Goal: Understand site structure: Understand site structure

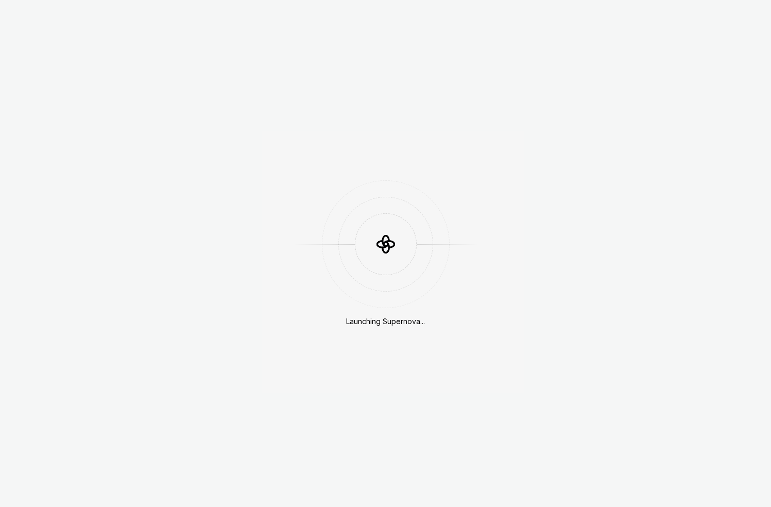
click at [76, 89] on div "Launching Supernova..." at bounding box center [385, 253] width 771 height 507
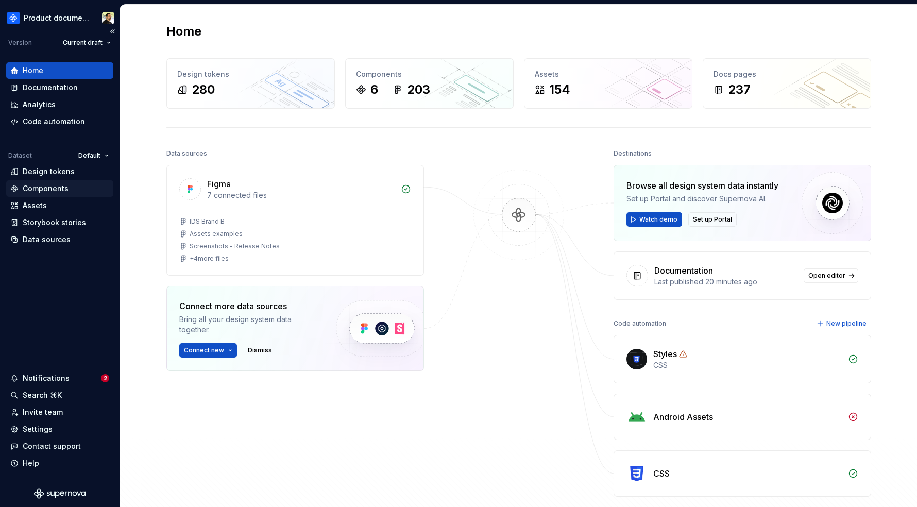
click at [49, 187] on div "Components" at bounding box center [46, 188] width 46 height 10
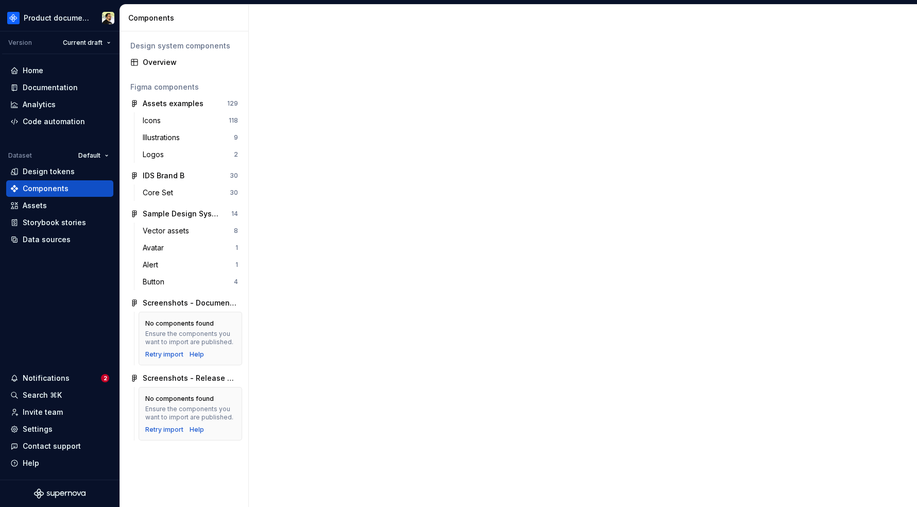
click at [180, 45] on div "Design system components" at bounding box center [184, 46] width 108 height 10
click at [180, 59] on div "Overview" at bounding box center [190, 62] width 95 height 10
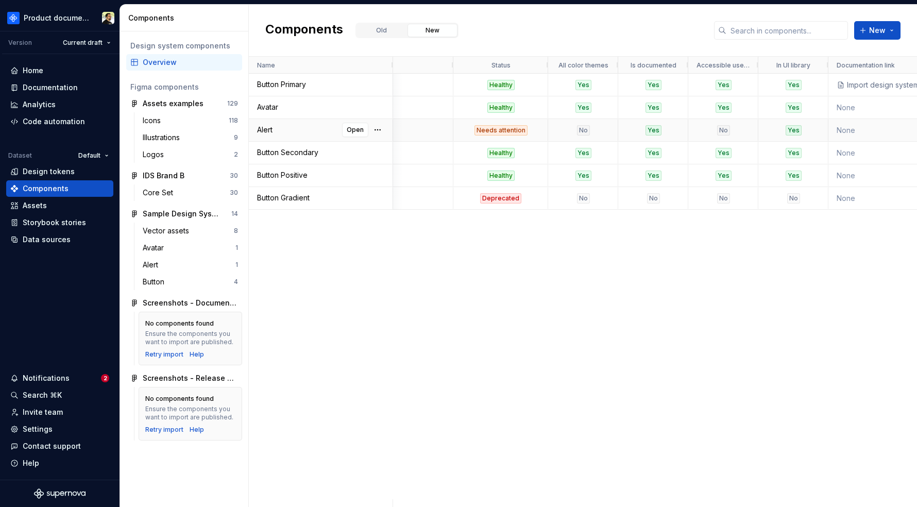
scroll to position [0, 335]
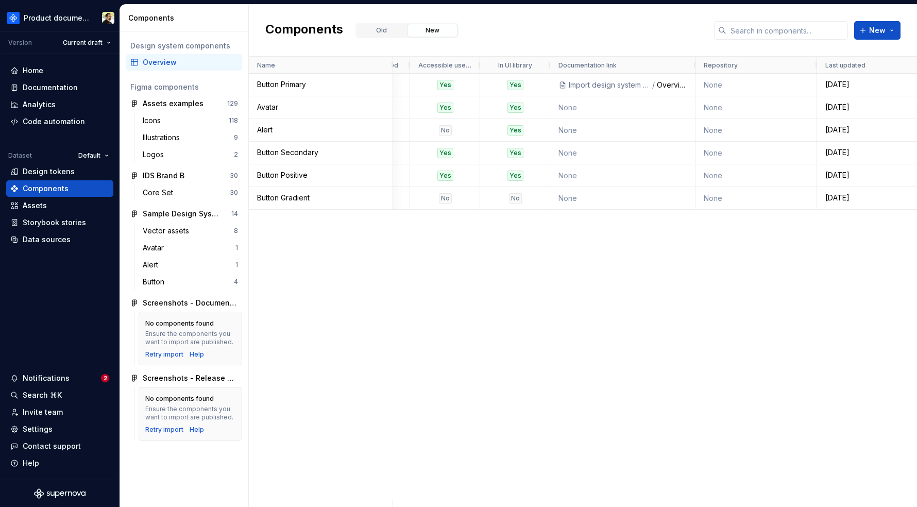
click at [477, 265] on div "Yes Yes Yes Yes Import design system data / Overview None [DATE] Yes Yes Yes Ye…" at bounding box center [655, 286] width 524 height 425
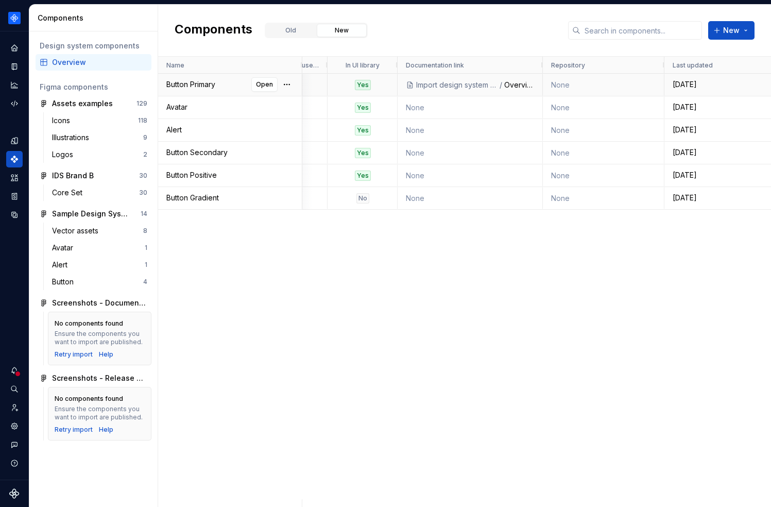
scroll to position [0, 531]
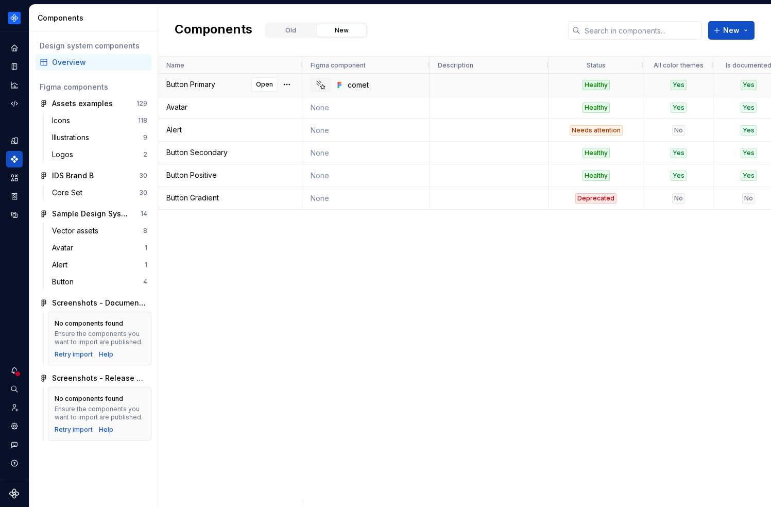
click at [607, 84] on div "Healthy" at bounding box center [595, 85] width 27 height 10
drag, startPoint x: 588, startPoint y: 84, endPoint x: 605, endPoint y: 84, distance: 16.5
click at [605, 84] on div "Healthy" at bounding box center [595, 85] width 27 height 10
click at [519, 386] on div "comet Healthy Yes Yes Yes Yes None Healthy Yes Yes Yes Yes None Needs attention…" at bounding box center [536, 286] width 469 height 425
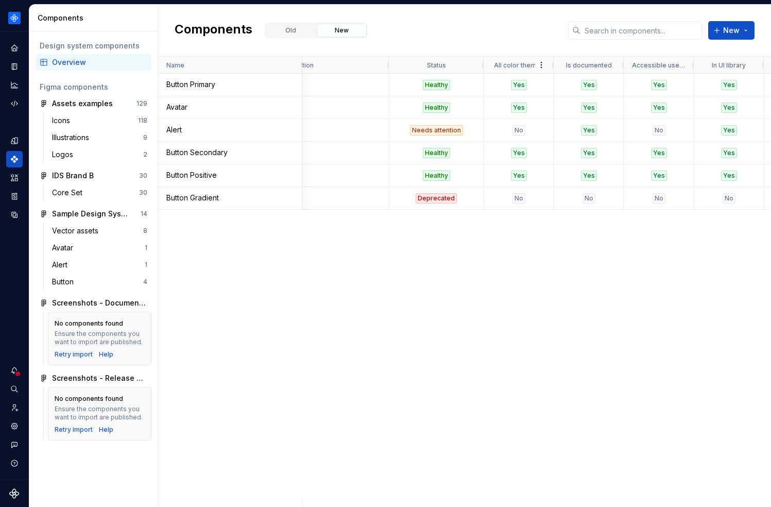
scroll to position [0, 191]
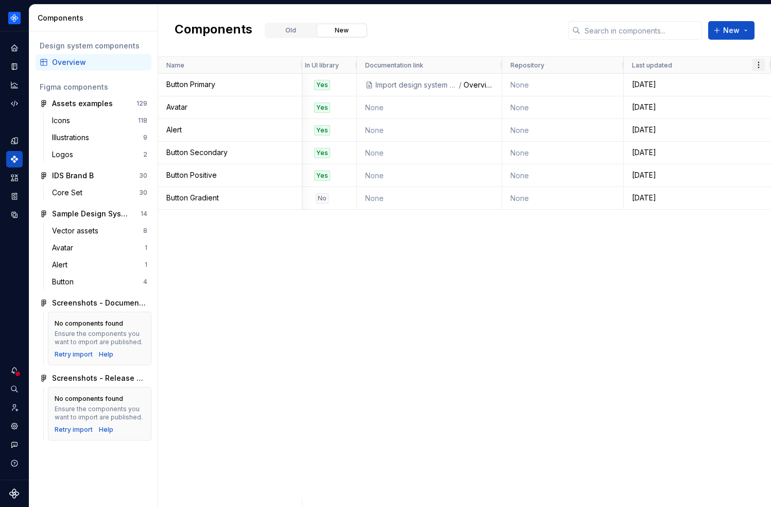
click at [761, 67] on span at bounding box center [758, 65] width 8 height 8
click at [744, 29] on button "New" at bounding box center [731, 30] width 46 height 19
click at [719, 80] on span "New custom property" at bounding box center [698, 73] width 108 height 16
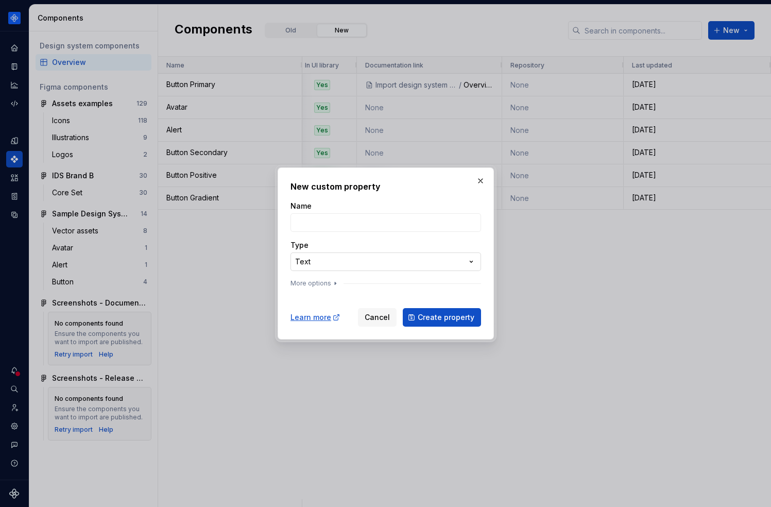
click at [362, 268] on div "**********" at bounding box center [385, 253] width 771 height 507
click at [240, 262] on div at bounding box center [385, 253] width 771 height 507
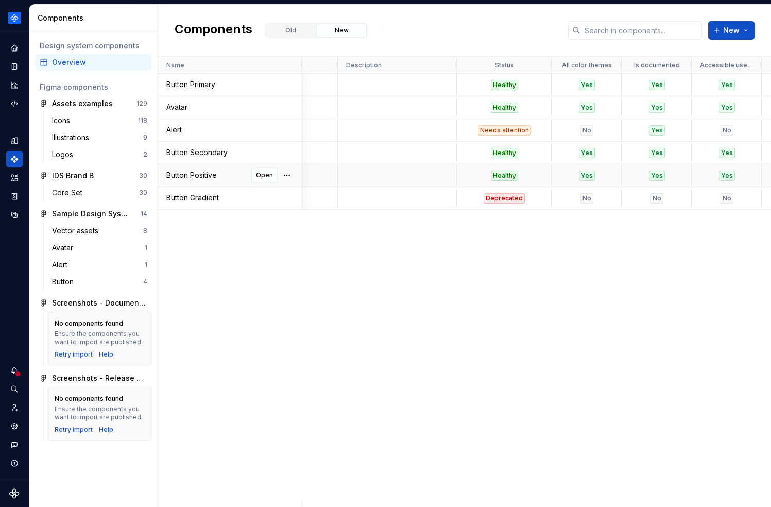
scroll to position [0, 139]
